Goal: Information Seeking & Learning: Learn about a topic

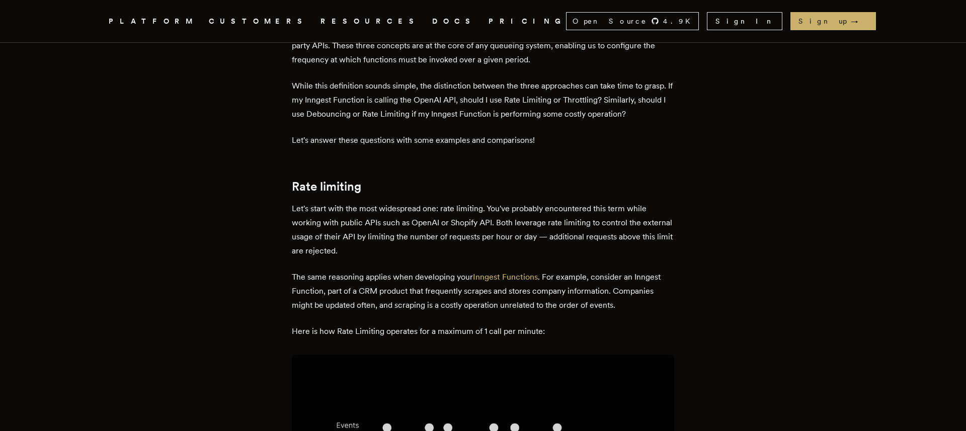
scroll to position [472, 0]
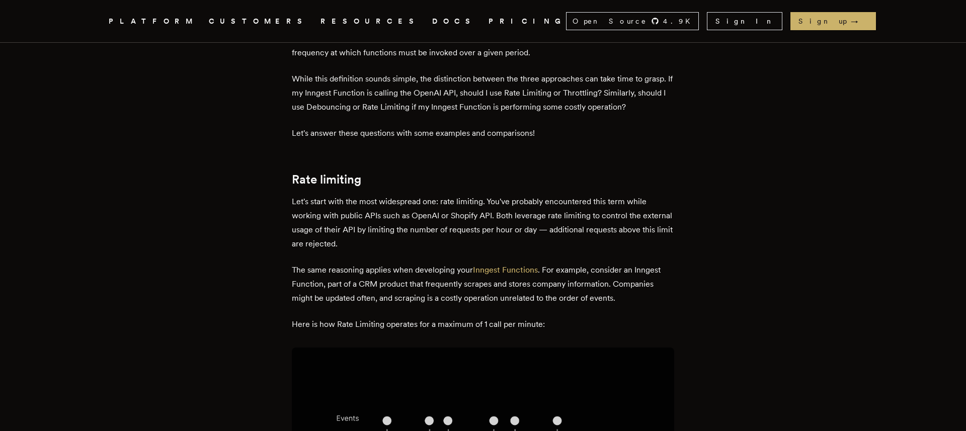
click at [431, 217] on p "Let's start with the most widespread one: rate limiting. You've probably encoun…" at bounding box center [483, 223] width 382 height 56
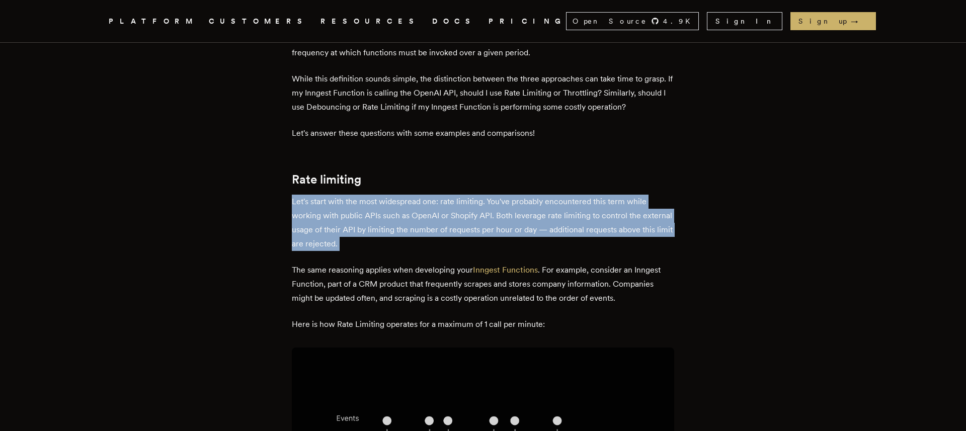
click at [431, 217] on p "Let's start with the most widespread one: rate limiting. You've probably encoun…" at bounding box center [483, 223] width 382 height 56
click at [430, 217] on p "Let's start with the most widespread one: rate limiting. You've probably encoun…" at bounding box center [483, 223] width 382 height 56
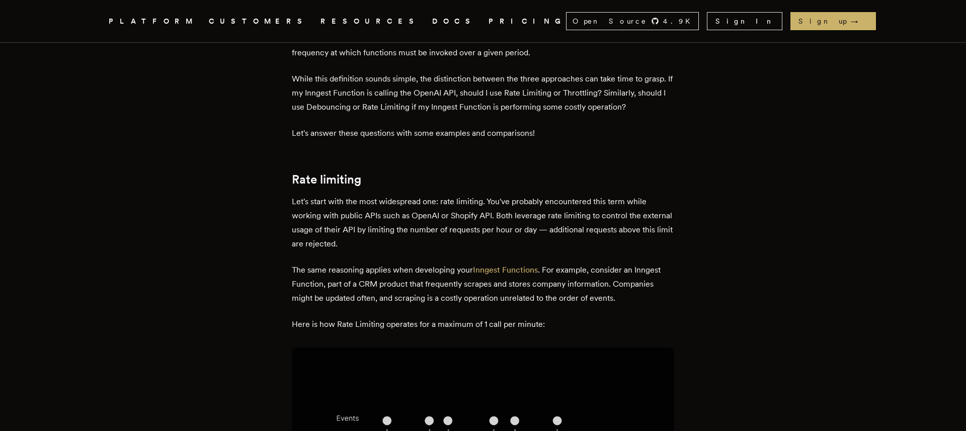
click at [421, 231] on p "Let's start with the most widespread one: rate limiting. You've probably encoun…" at bounding box center [483, 223] width 382 height 56
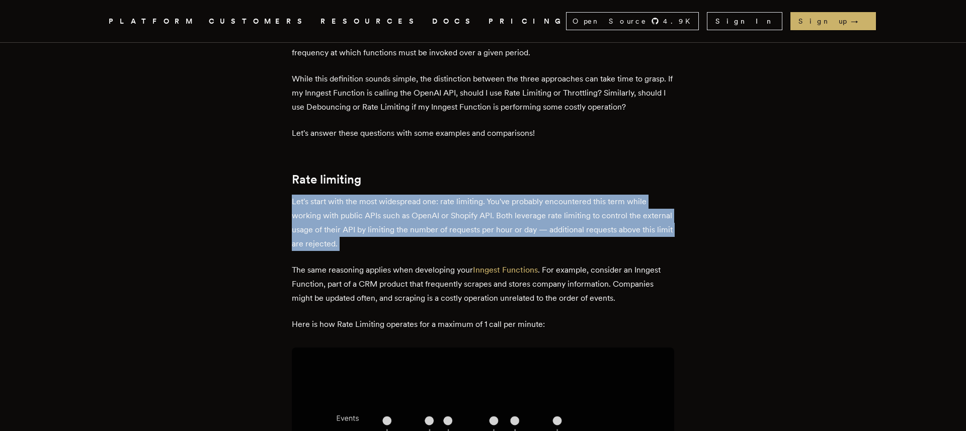
click at [421, 231] on p "Let's start with the most widespread one: rate limiting. You've probably encoun…" at bounding box center [483, 223] width 382 height 56
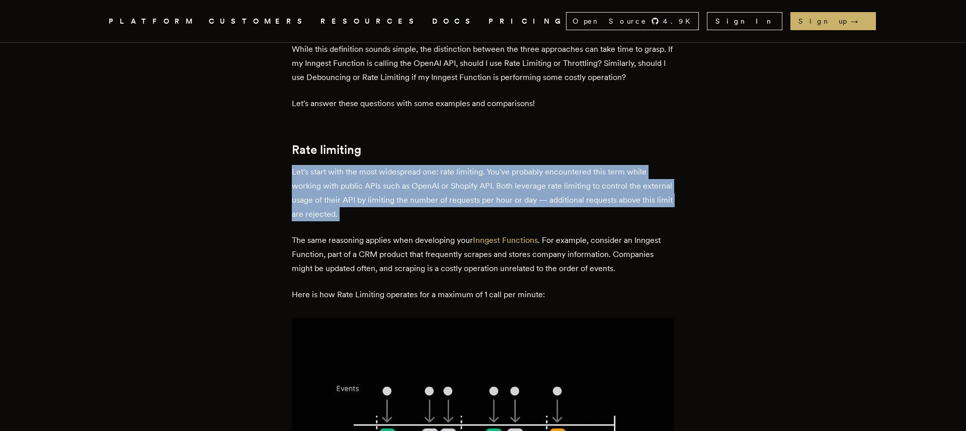
scroll to position [517, 0]
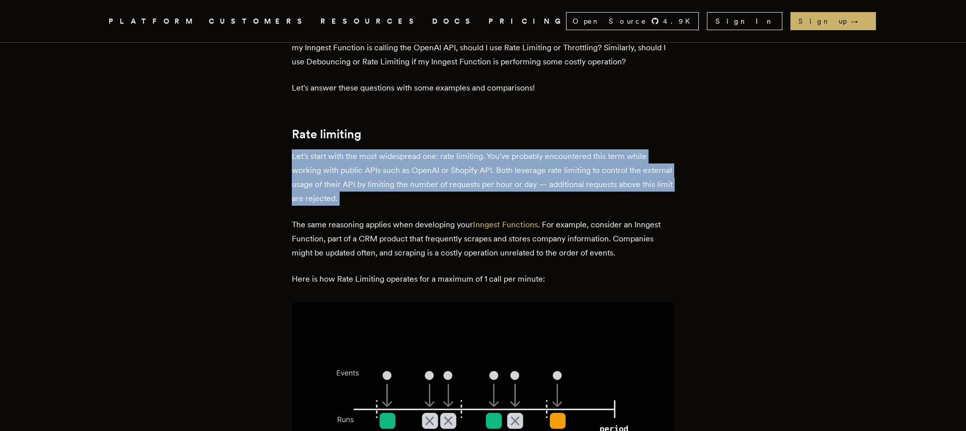
click at [472, 176] on p "Let's start with the most widespread one: rate limiting. You've probably encoun…" at bounding box center [483, 177] width 382 height 56
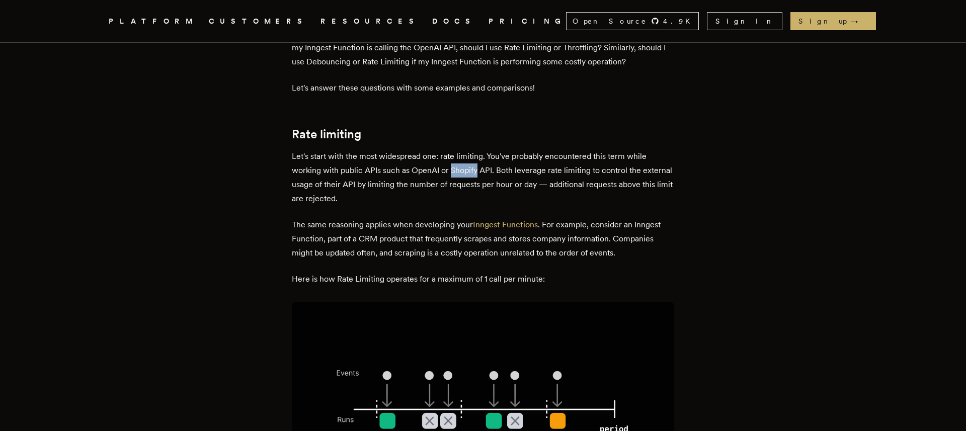
click at [472, 176] on p "Let's start with the most widespread one: rate limiting. You've probably encoun…" at bounding box center [483, 177] width 382 height 56
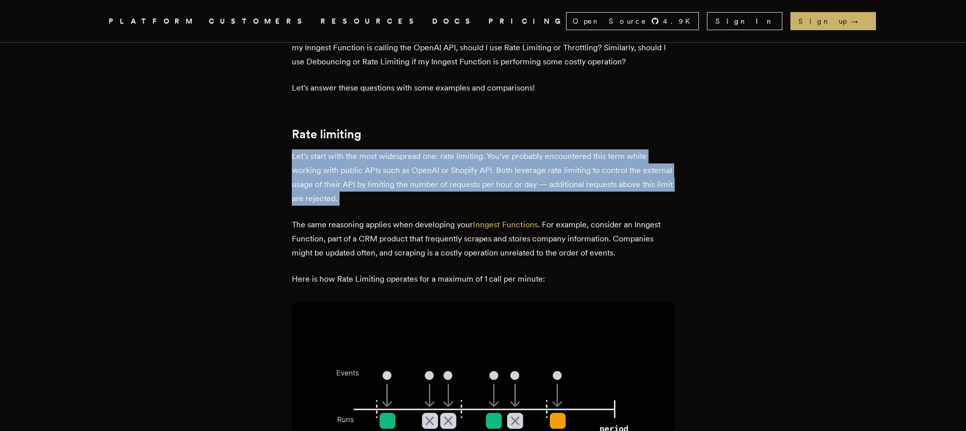
drag, startPoint x: 472, startPoint y: 176, endPoint x: 464, endPoint y: 200, distance: 24.7
click at [464, 199] on p "Let's start with the most widespread one: rate limiting. You've probably encoun…" at bounding box center [483, 177] width 382 height 56
click at [464, 200] on p "Let's start with the most widespread one: rate limiting. You've probably encoun…" at bounding box center [483, 177] width 382 height 56
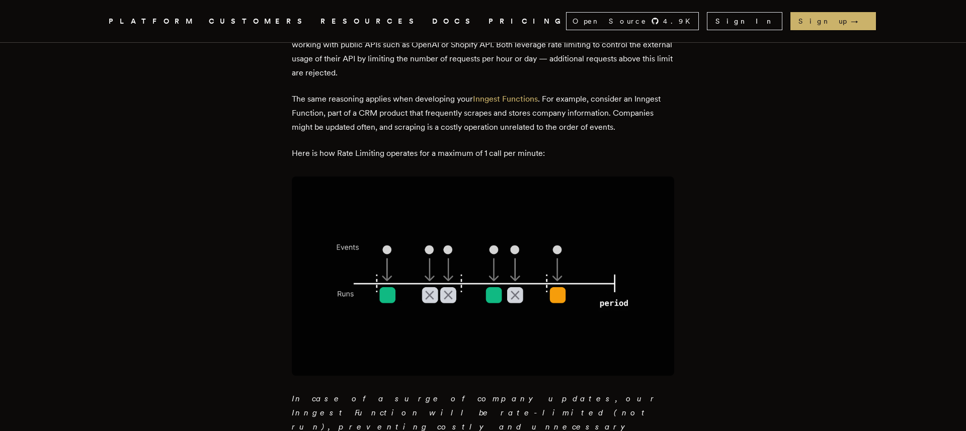
scroll to position [643, 0]
click at [496, 152] on p "Here is how Rate Limiting operates for a maximum of 1 call per minute:" at bounding box center [483, 154] width 382 height 14
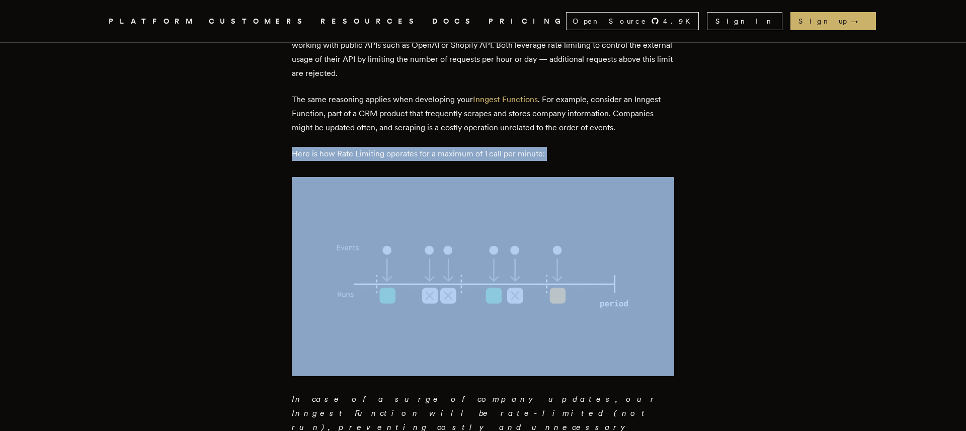
click at [496, 152] on p "Here is how Rate Limiting operates for a maximum of 1 call per minute:" at bounding box center [483, 154] width 382 height 14
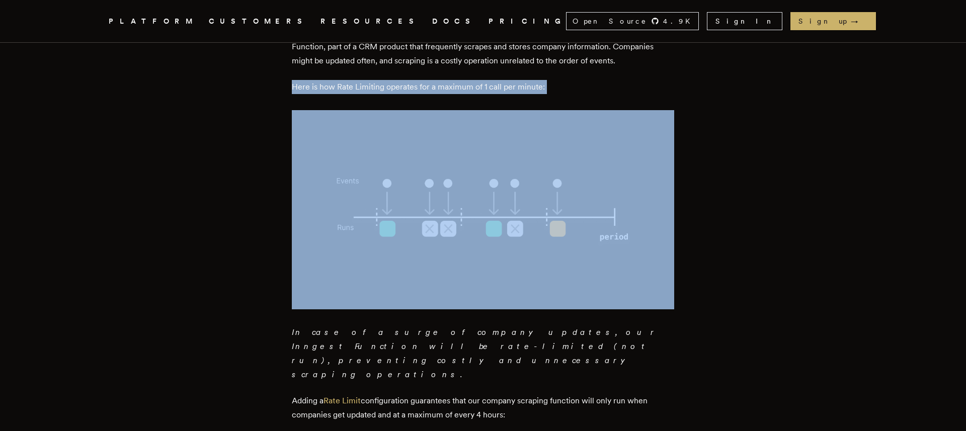
scroll to position [717, 0]
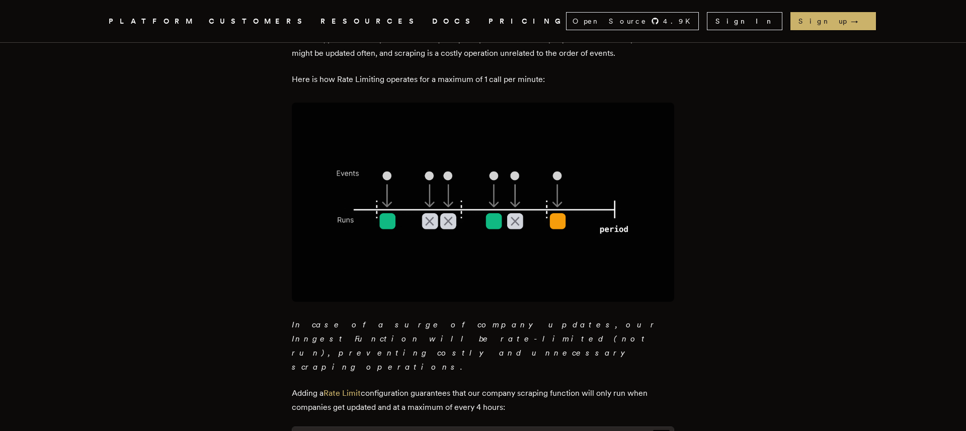
click at [353, 324] on em "In case of a surge of company updates, our Inngest Function will be rate-limite…" at bounding box center [475, 346] width 366 height 52
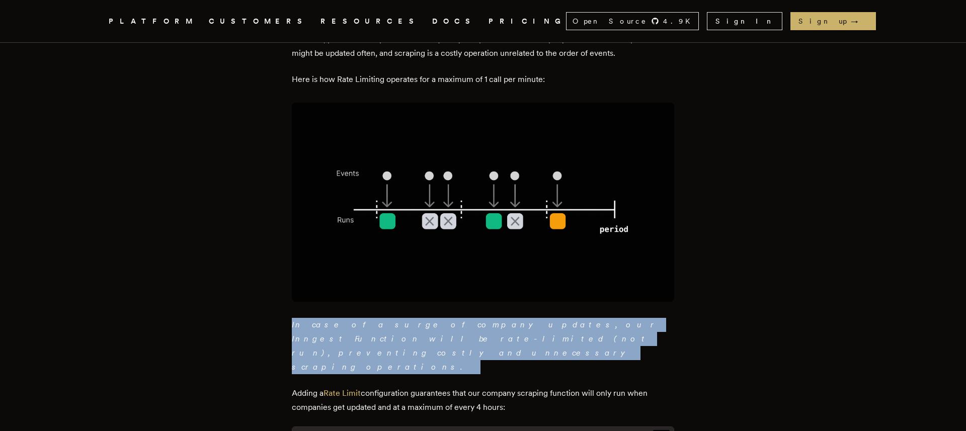
click at [353, 324] on em "In case of a surge of company updates, our Inngest Function will be rate-limite…" at bounding box center [475, 346] width 366 height 52
click at [419, 324] on em "In case of a surge of company updates, our Inngest Function will be rate-limite…" at bounding box center [475, 346] width 366 height 52
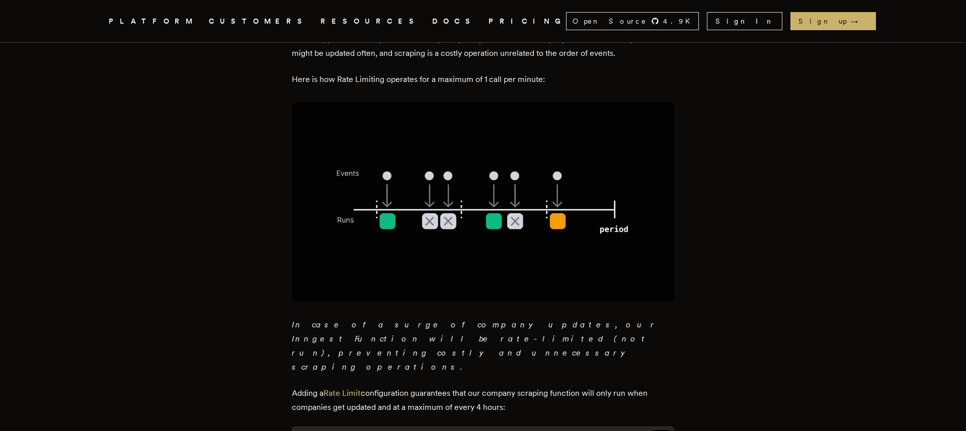
click at [454, 320] on em "In case of a surge of company updates, our Inngest Function will be rate-limite…" at bounding box center [475, 346] width 366 height 52
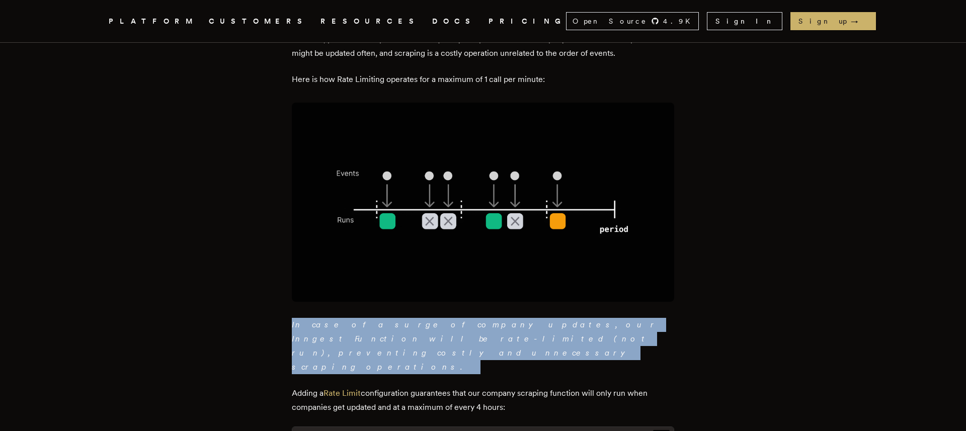
click at [454, 320] on em "In case of a surge of company updates, our Inngest Function will be rate-limite…" at bounding box center [475, 346] width 366 height 52
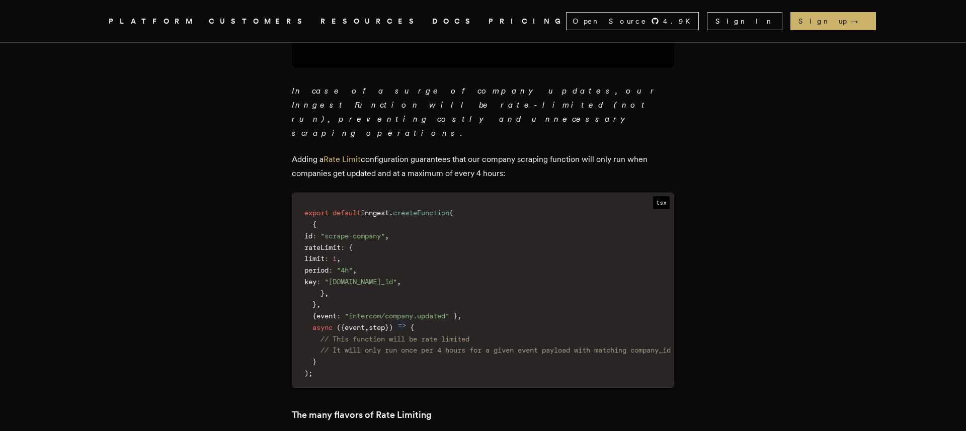
scroll to position [987, 0]
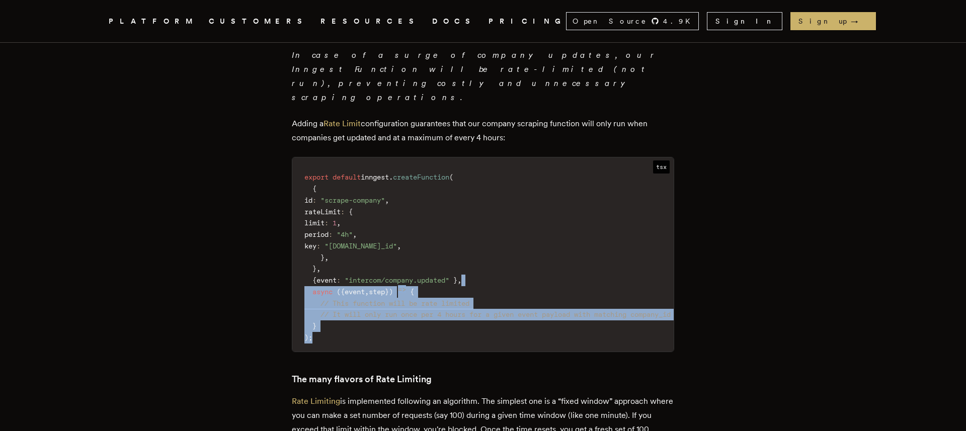
drag, startPoint x: 460, startPoint y: 305, endPoint x: 481, endPoint y: 249, distance: 60.0
click at [481, 249] on code "export default inngest . createFunction ( { id : "scrape-company" , rateLimit :…" at bounding box center [487, 258] width 391 height 188
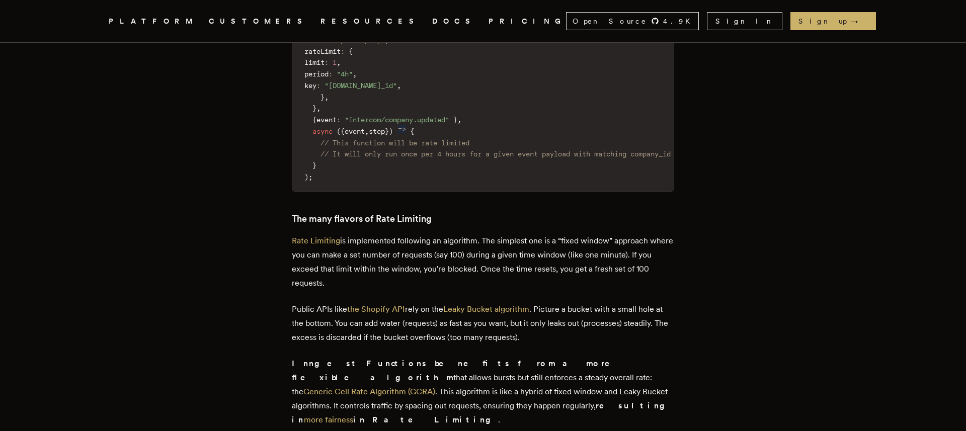
scroll to position [1174, 0]
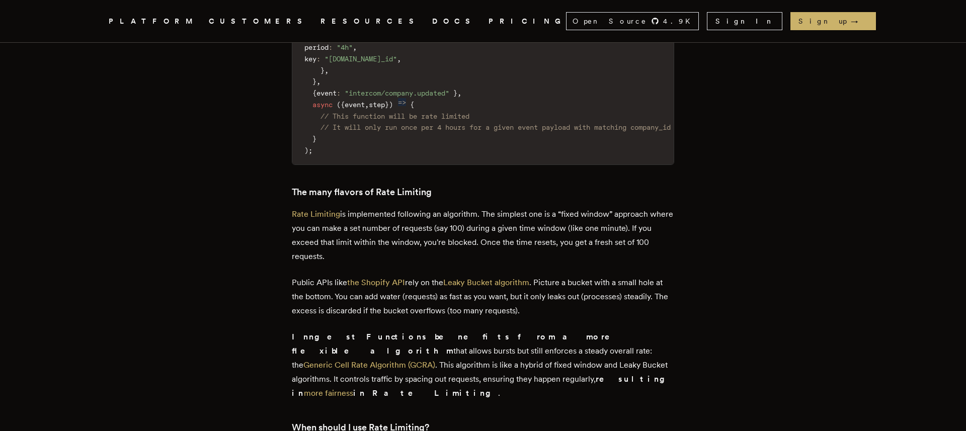
drag, startPoint x: 431, startPoint y: 231, endPoint x: 447, endPoint y: 189, distance: 44.6
click at [444, 207] on p "Rate Limiting is implemented following an algorithm. The simplest one is a “fix…" at bounding box center [483, 235] width 382 height 56
click at [447, 207] on p "Rate Limiting is implemented following an algorithm. The simplest one is a “fix…" at bounding box center [483, 235] width 382 height 56
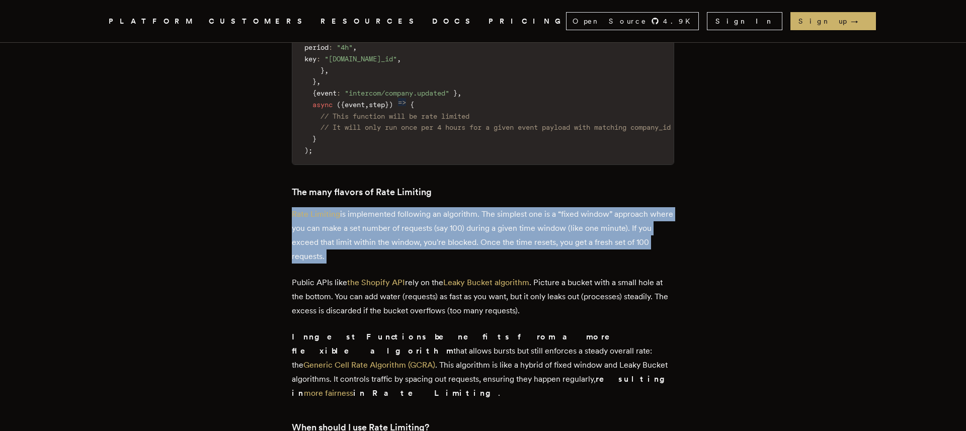
drag, startPoint x: 447, startPoint y: 189, endPoint x: 447, endPoint y: 198, distance: 9.1
click at [447, 207] on p "Rate Limiting is implemented following an algorithm. The simplest one is a “fix…" at bounding box center [483, 235] width 382 height 56
